Goal: Communication & Community: Connect with others

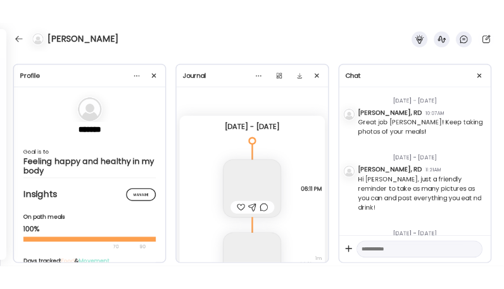
scroll to position [68, 0]
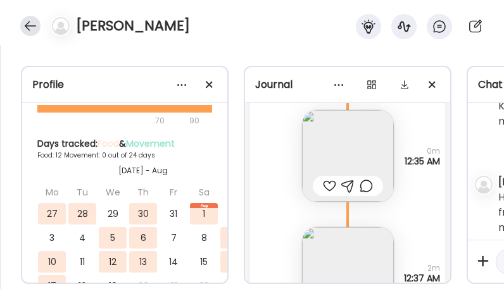
click at [32, 30] on div at bounding box center [30, 26] width 20 height 20
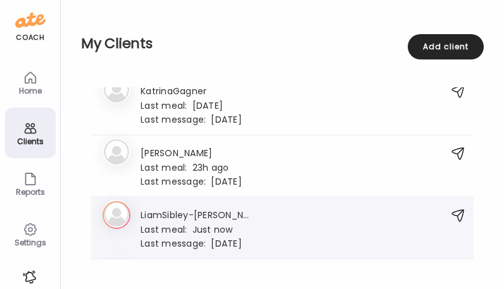
click at [206, 218] on div "LiamSibley-[PERSON_NAME] Last meal: Just now Last message: [DATE] You: Great!!" at bounding box center [195, 228] width 111 height 41
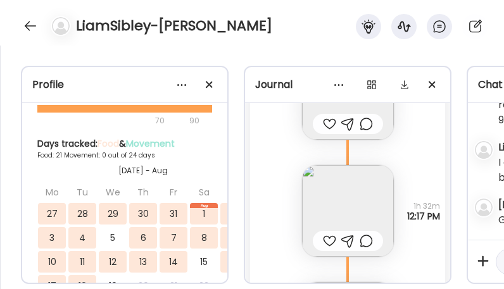
scroll to position [16348, 0]
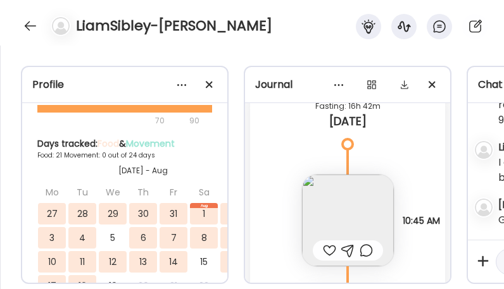
click at [335, 216] on img at bounding box center [348, 221] width 92 height 92
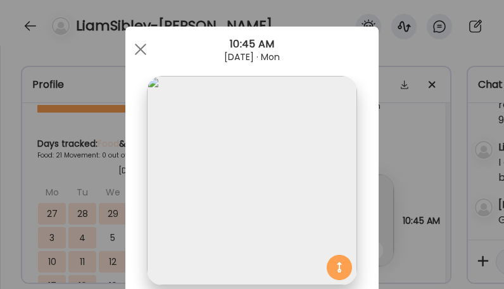
scroll to position [0, 0]
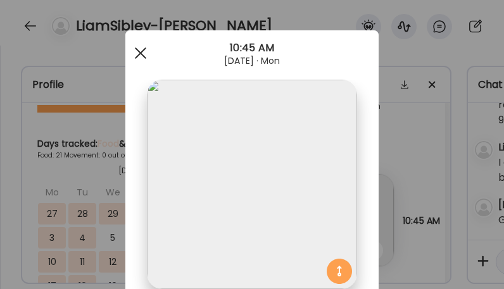
click at [136, 59] on div at bounding box center [140, 53] width 25 height 25
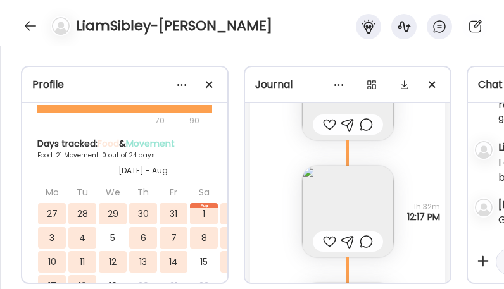
scroll to position [16475, 0]
click at [329, 194] on img at bounding box center [348, 211] width 92 height 92
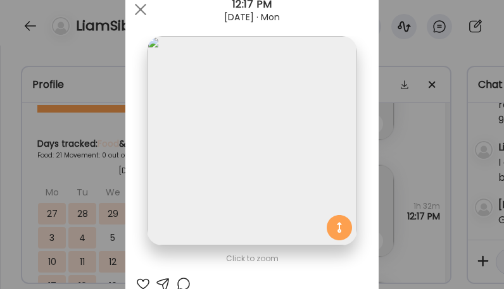
scroll to position [0, 0]
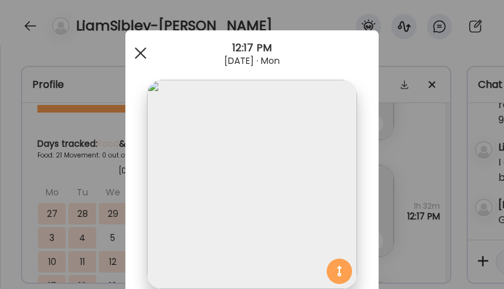
click at [143, 59] on div at bounding box center [140, 53] width 25 height 25
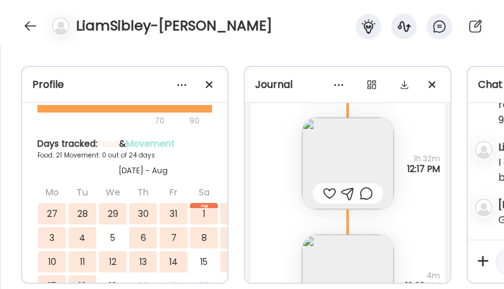
scroll to position [16602, 0]
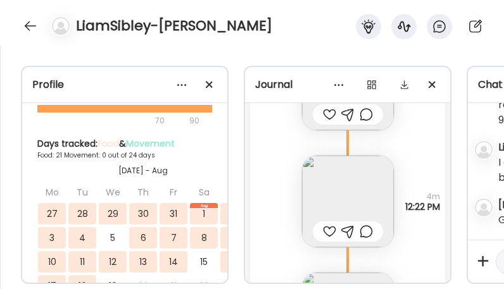
click at [337, 208] on img at bounding box center [348, 202] width 92 height 92
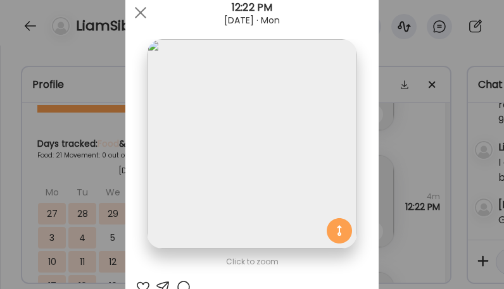
scroll to position [0, 0]
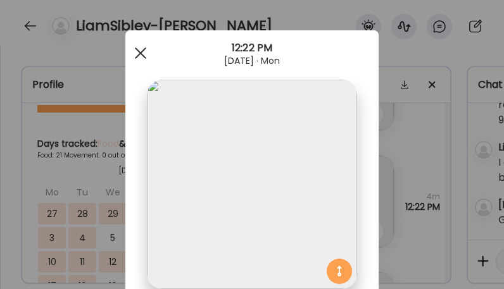
click at [129, 52] on div at bounding box center [140, 53] width 25 height 25
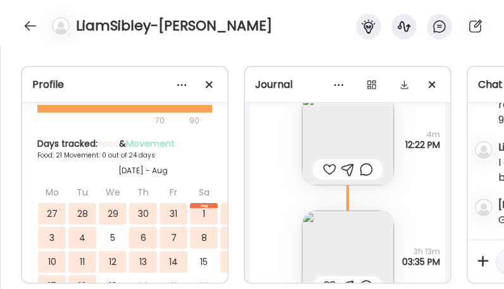
scroll to position [16728, 0]
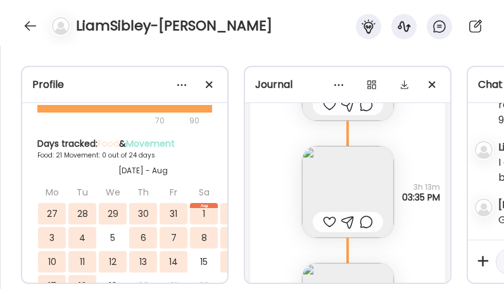
click at [337, 186] on img at bounding box center [348, 192] width 92 height 92
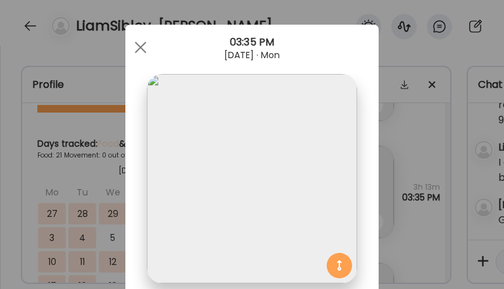
scroll to position [0, 0]
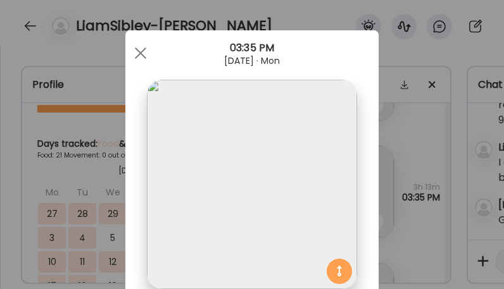
click at [132, 52] on div at bounding box center [140, 53] width 25 height 25
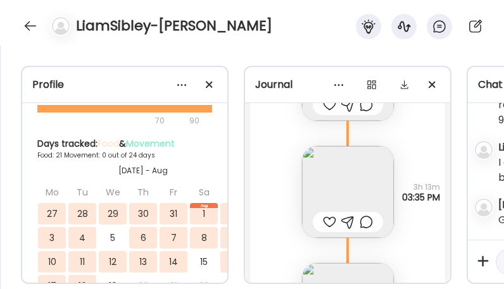
click at [330, 218] on div at bounding box center [329, 222] width 13 height 15
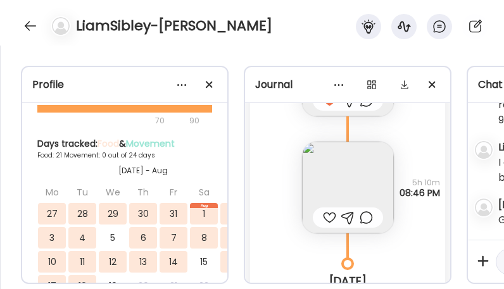
scroll to position [16855, 0]
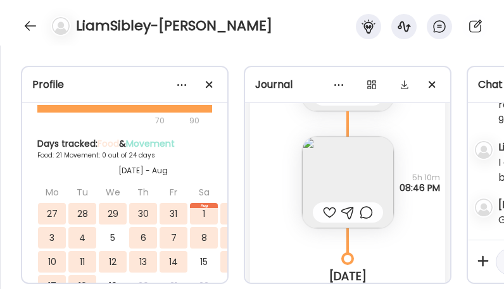
click at [320, 180] on img at bounding box center [348, 183] width 92 height 92
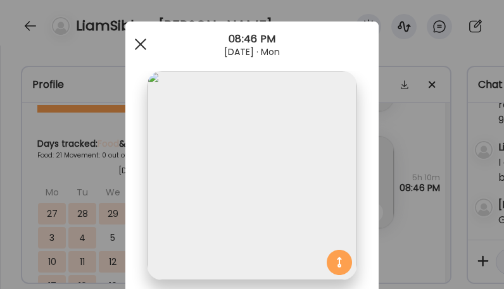
scroll to position [0, 0]
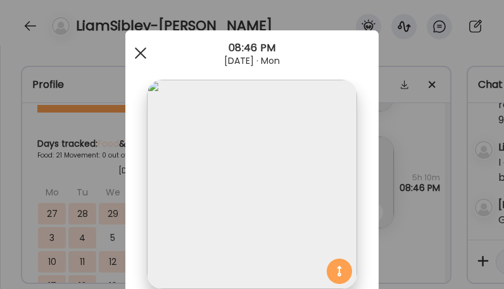
click at [142, 61] on div at bounding box center [140, 53] width 25 height 25
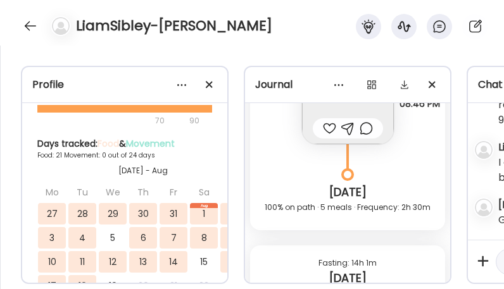
scroll to position [16897, 0]
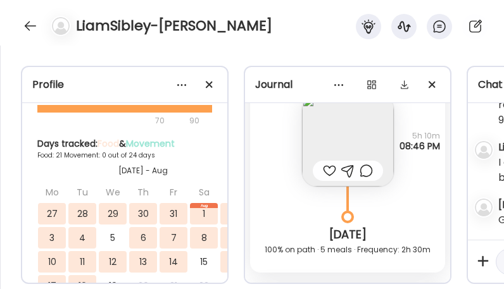
click at [322, 137] on img at bounding box center [348, 141] width 92 height 92
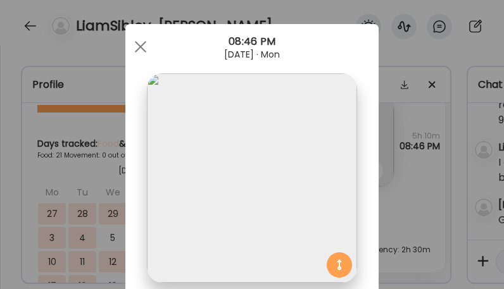
scroll to position [0, 0]
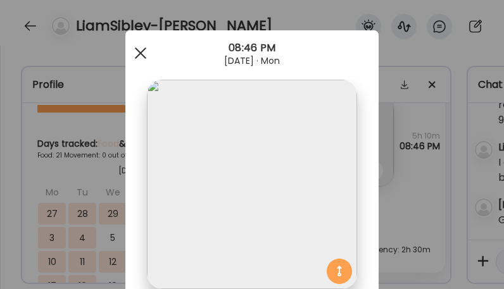
click at [138, 57] on div at bounding box center [140, 53] width 25 height 25
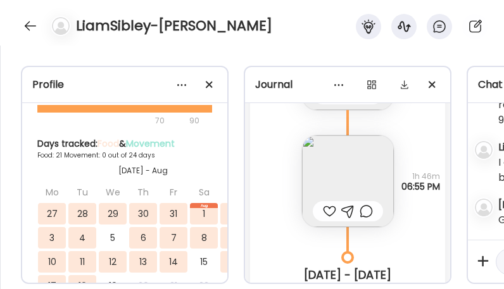
scroll to position [15504, 0]
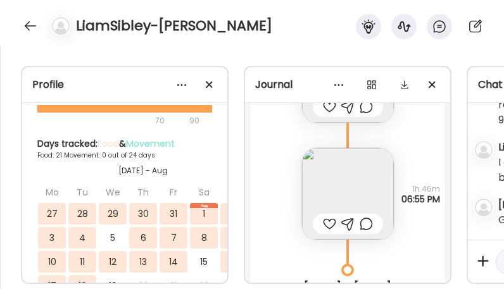
click at [332, 180] on img at bounding box center [348, 194] width 92 height 92
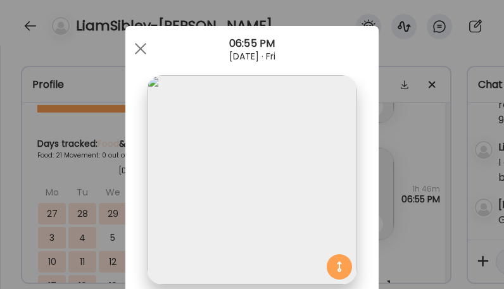
scroll to position [0, 0]
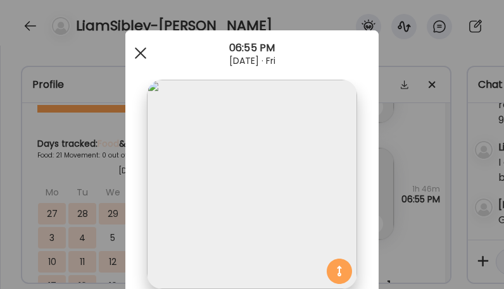
click at [140, 54] on span at bounding box center [140, 52] width 11 height 11
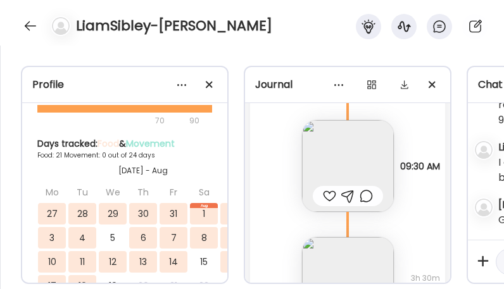
scroll to position [15124, 0]
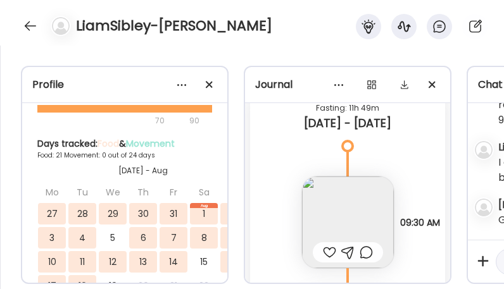
click at [344, 223] on img at bounding box center [348, 223] width 92 height 92
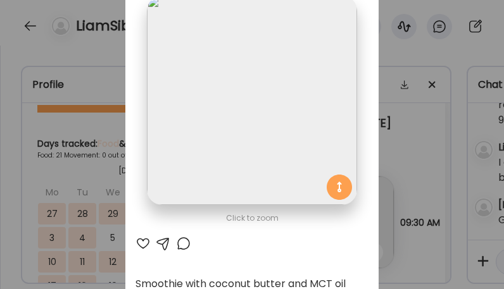
scroll to position [42, 0]
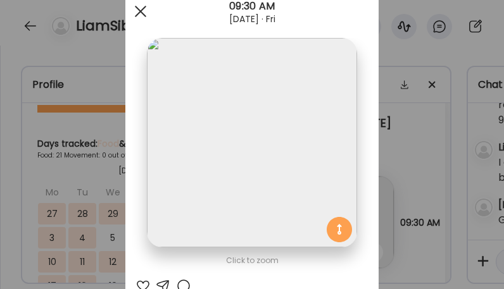
click at [139, 14] on span at bounding box center [140, 11] width 11 height 11
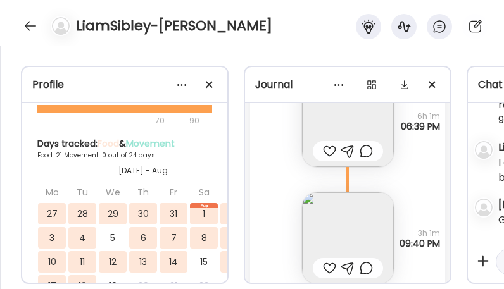
scroll to position [14787, 0]
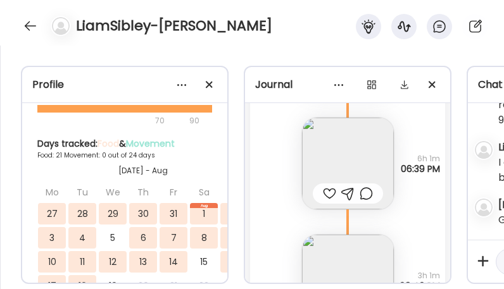
click at [335, 159] on img at bounding box center [348, 164] width 92 height 92
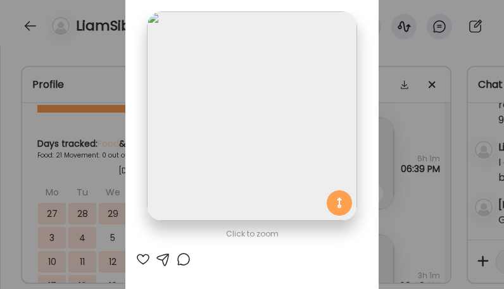
scroll to position [42, 0]
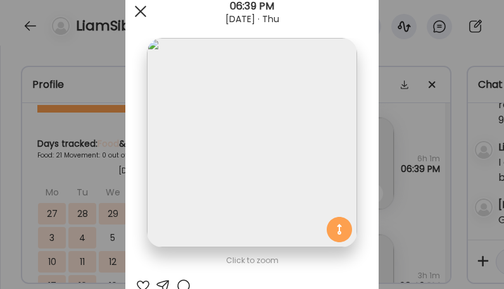
click at [137, 18] on div at bounding box center [140, 11] width 25 height 25
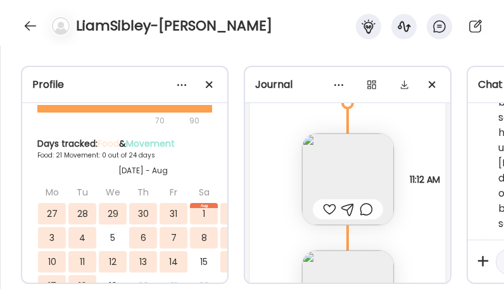
scroll to position [12256, 0]
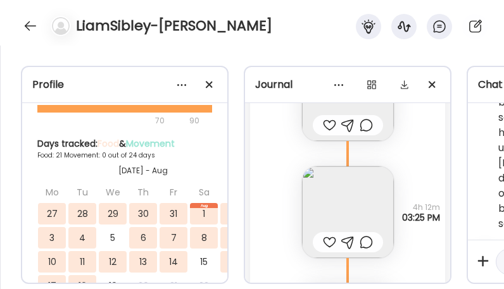
click at [331, 204] on img at bounding box center [348, 212] width 92 height 92
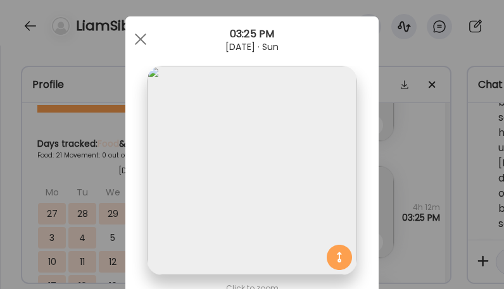
scroll to position [0, 0]
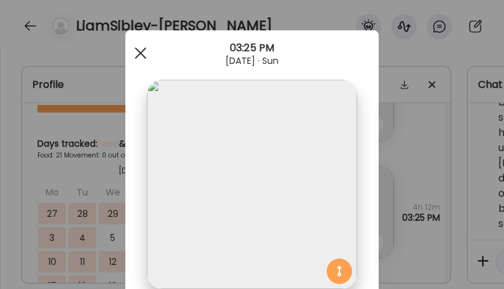
click at [142, 56] on div at bounding box center [140, 53] width 25 height 25
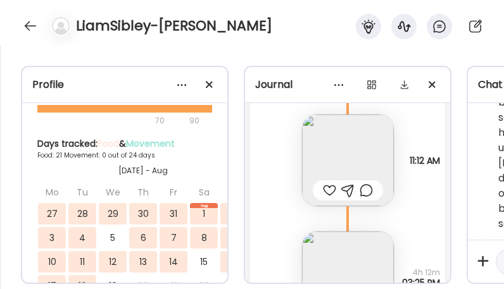
scroll to position [12171, 0]
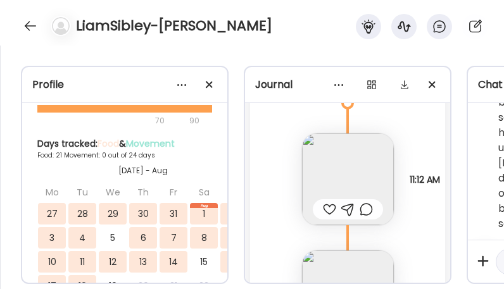
click at [329, 158] on img at bounding box center [348, 180] width 92 height 92
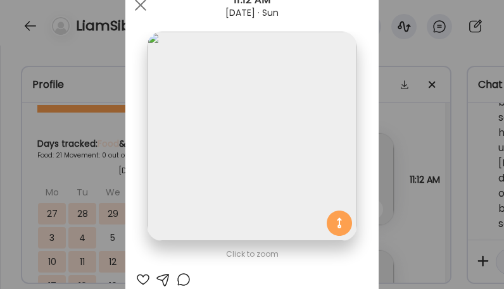
scroll to position [0, 0]
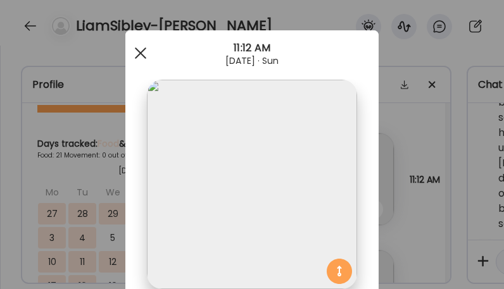
click at [138, 53] on span at bounding box center [140, 52] width 11 height 11
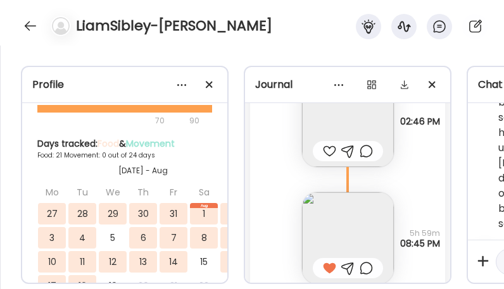
scroll to position [11792, 0]
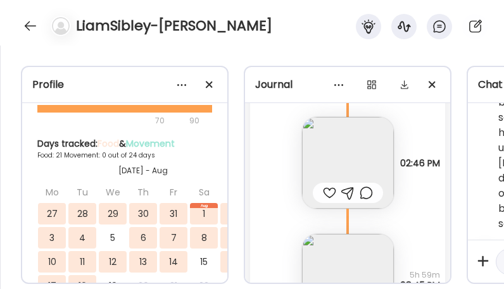
click at [340, 162] on img at bounding box center [348, 163] width 92 height 92
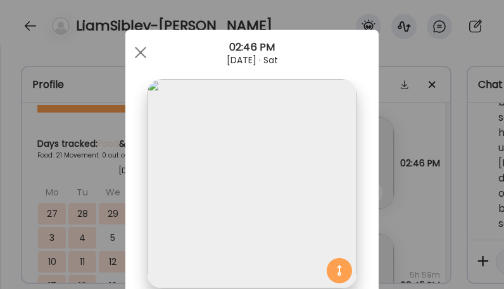
scroll to position [0, 0]
click at [137, 51] on div at bounding box center [140, 53] width 25 height 25
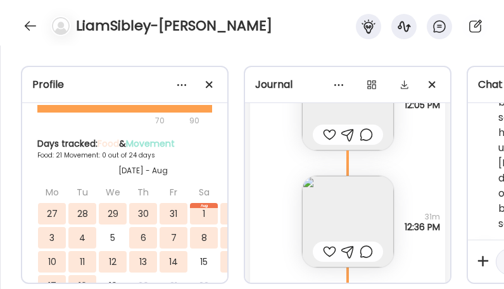
scroll to position [11327, 0]
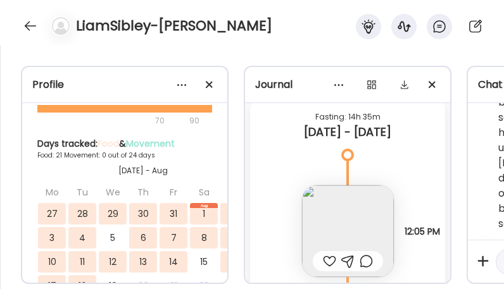
click at [338, 209] on img at bounding box center [348, 231] width 92 height 92
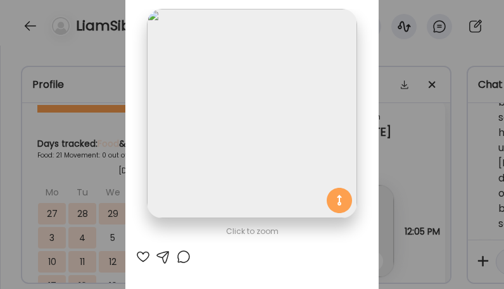
scroll to position [0, 0]
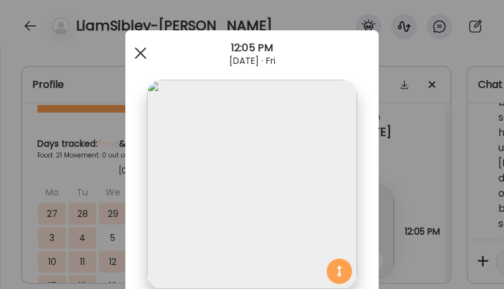
click at [137, 50] on div at bounding box center [140, 53] width 25 height 25
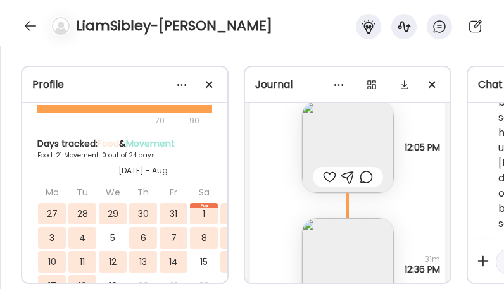
scroll to position [11412, 0]
click at [338, 151] on img at bounding box center [348, 147] width 92 height 92
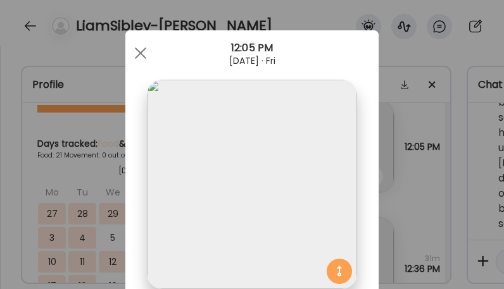
click at [208, 114] on img at bounding box center [251, 184] width 209 height 209
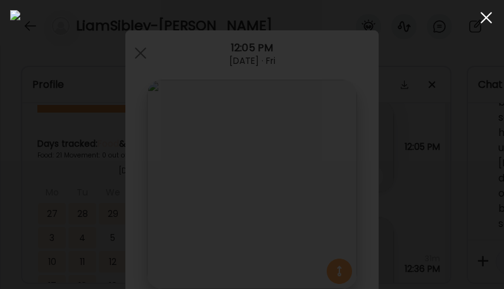
click at [486, 18] on span at bounding box center [485, 17] width 11 height 11
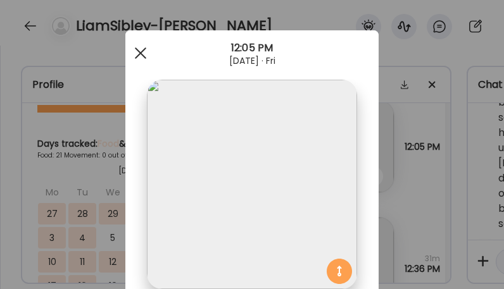
click at [138, 49] on div at bounding box center [140, 53] width 25 height 25
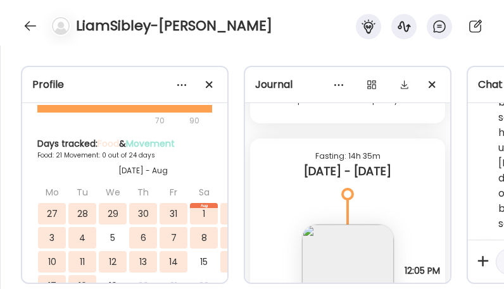
scroll to position [11285, 0]
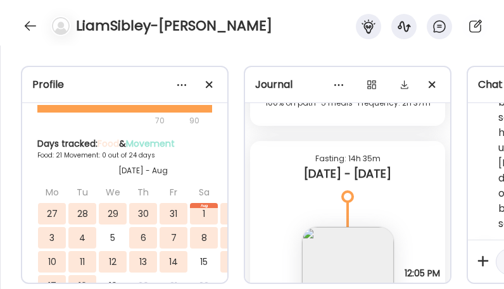
click at [312, 37] on div "LiamSibley-[PERSON_NAME]" at bounding box center [252, 23] width 504 height 46
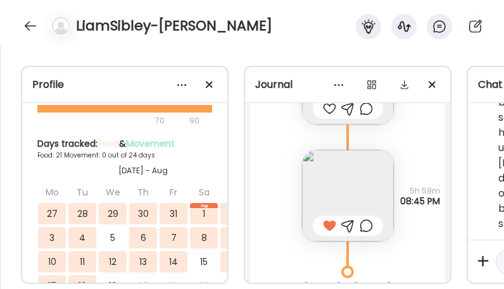
scroll to position [3996, 0]
click at [28, 20] on div at bounding box center [30, 26] width 20 height 20
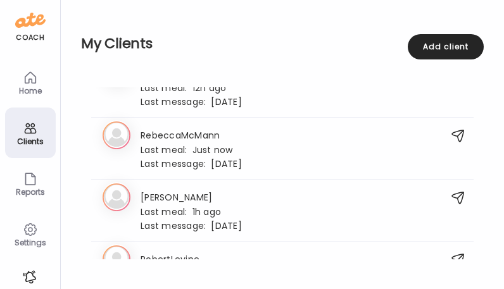
scroll to position [2396, 0]
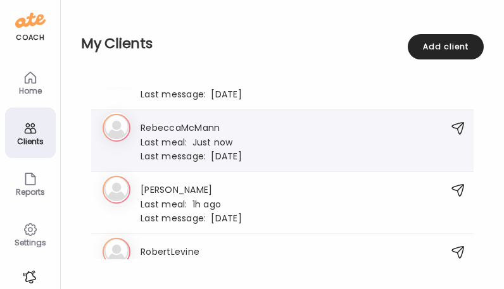
click at [209, 150] on span "Last message:" at bounding box center [175, 156] width 70 height 13
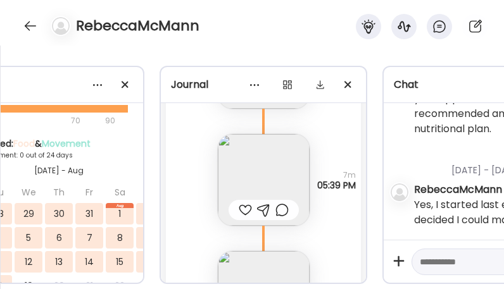
scroll to position [52829, 0]
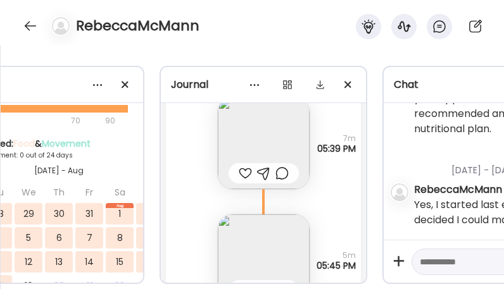
click at [262, 146] on img at bounding box center [264, 143] width 92 height 92
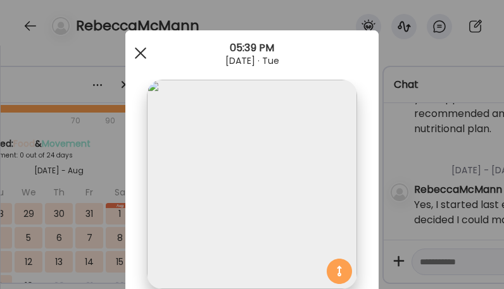
click at [139, 52] on span at bounding box center [140, 52] width 11 height 11
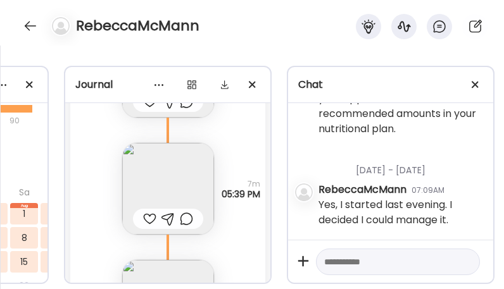
scroll to position [52744, 0]
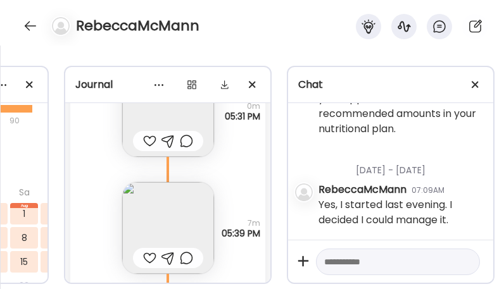
click at [141, 209] on img at bounding box center [168, 228] width 92 height 92
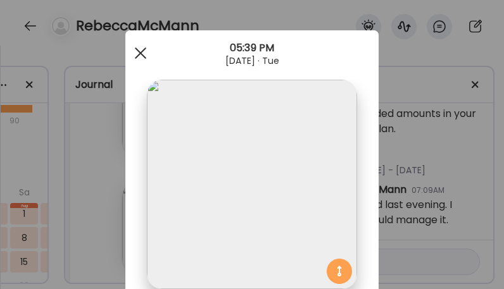
click at [138, 54] on span at bounding box center [140, 52] width 11 height 11
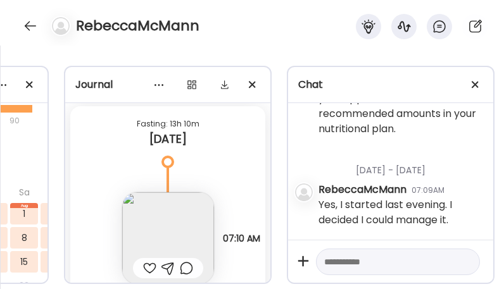
scroll to position [49875, 0]
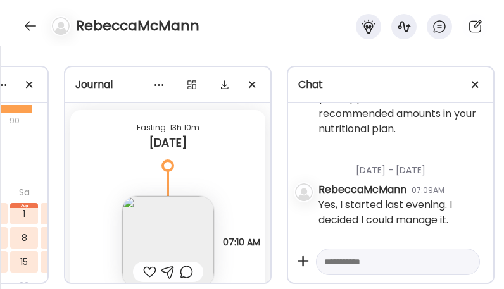
click at [140, 229] on img at bounding box center [168, 242] width 92 height 92
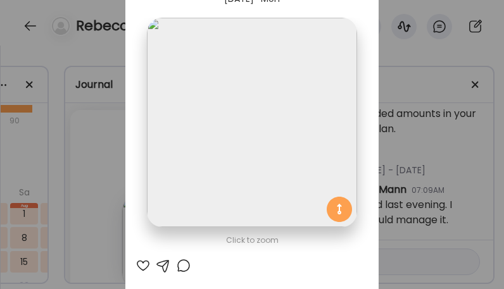
scroll to position [0, 0]
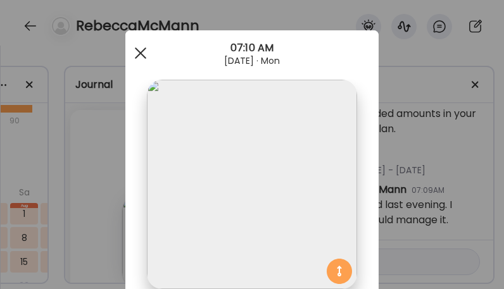
click at [144, 61] on div at bounding box center [140, 53] width 25 height 25
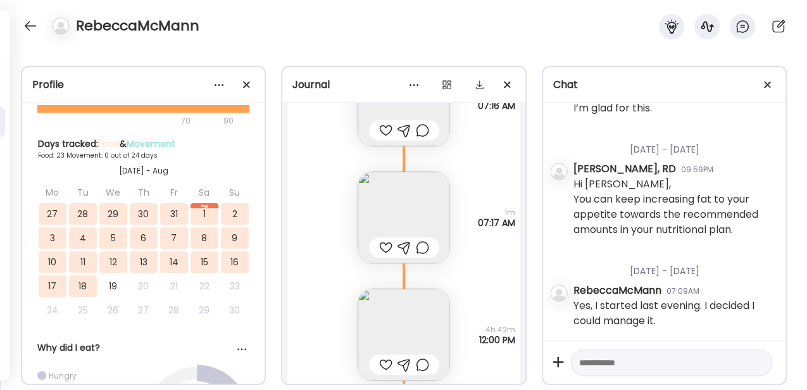
scroll to position [51984, 0]
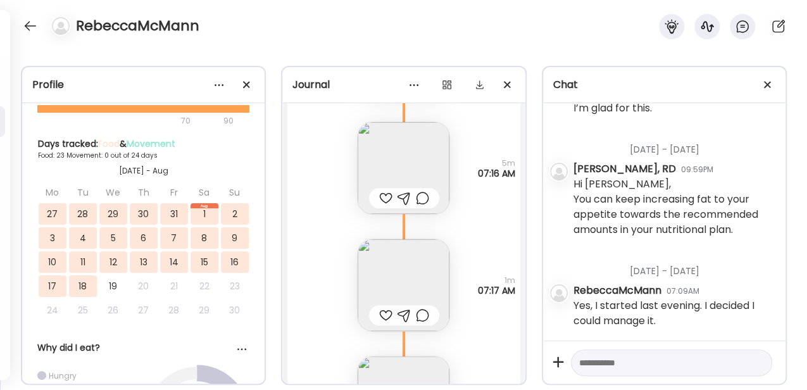
click at [408, 272] on img at bounding box center [404, 285] width 92 height 92
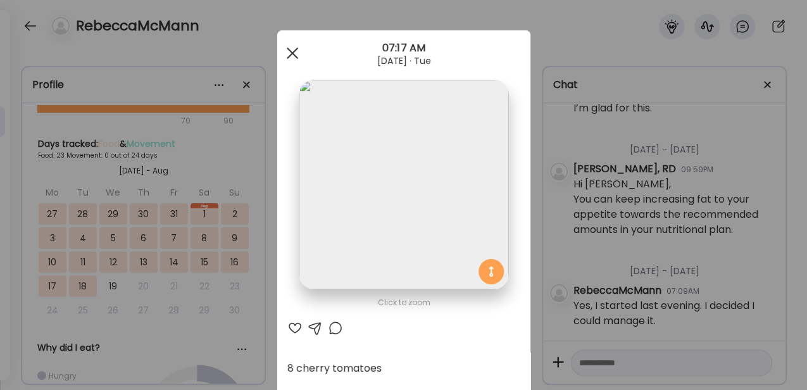
click at [284, 51] on div at bounding box center [292, 53] width 25 height 25
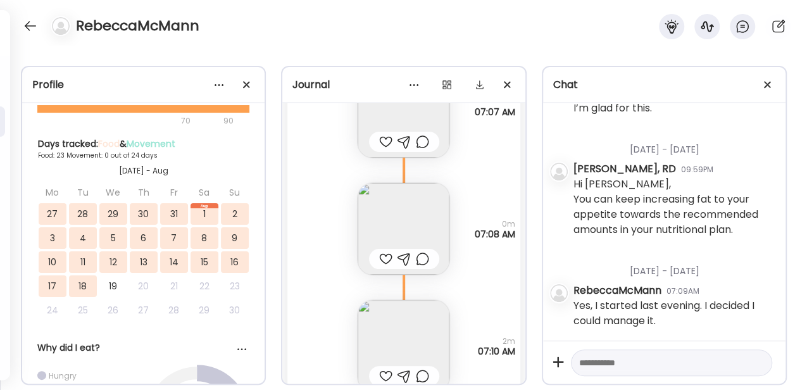
scroll to position [51605, 0]
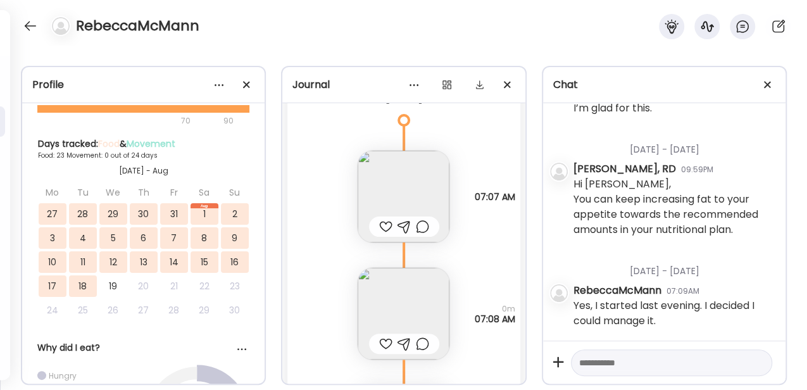
click at [403, 184] on img at bounding box center [404, 197] width 92 height 92
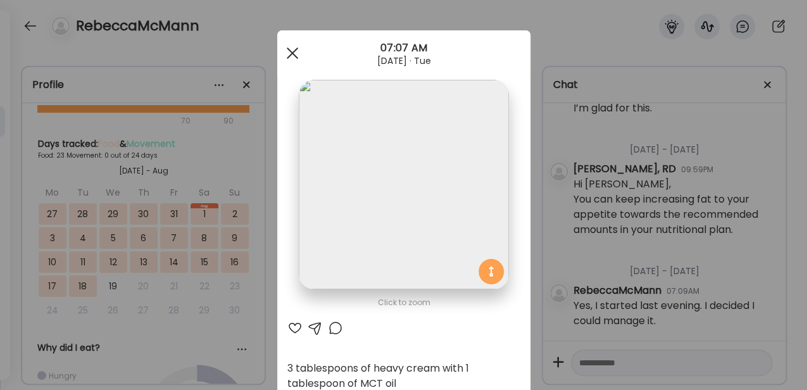
click at [282, 57] on div at bounding box center [292, 53] width 25 height 25
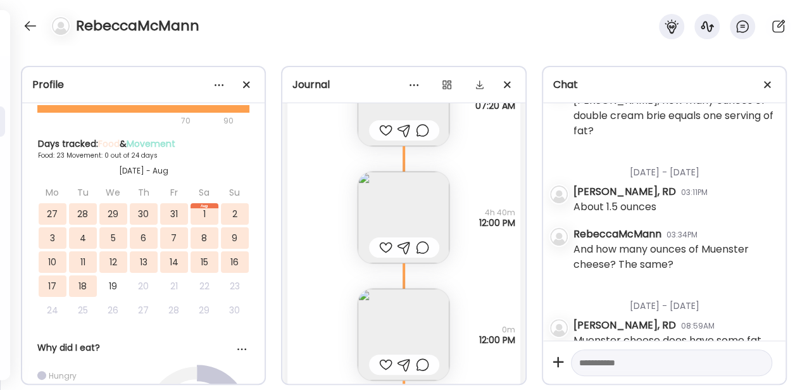
scroll to position [2023, 0]
